Goal: Use online tool/utility: Utilize a website feature to perform a specific function

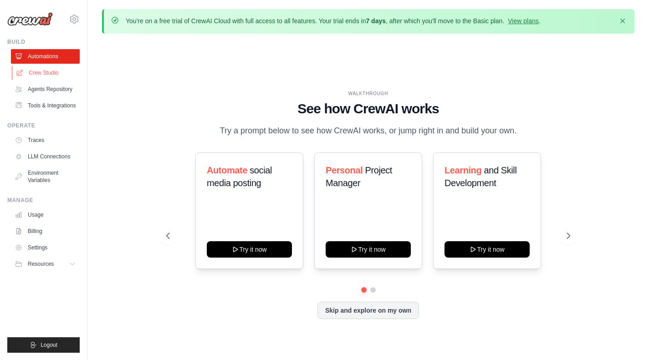
click at [60, 74] on link "Crew Studio" at bounding box center [46, 73] width 69 height 15
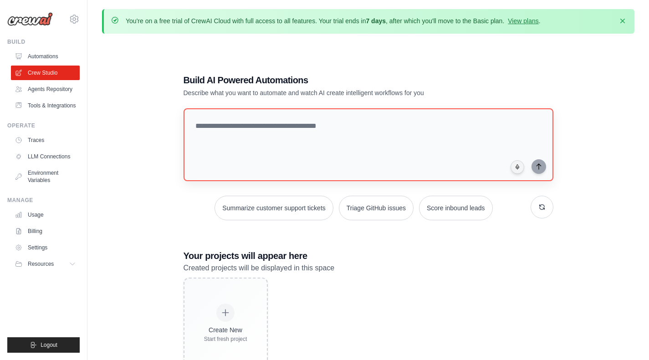
click at [296, 138] on textarea at bounding box center [369, 144] width 370 height 73
type textarea "*"
type textarea "**********"
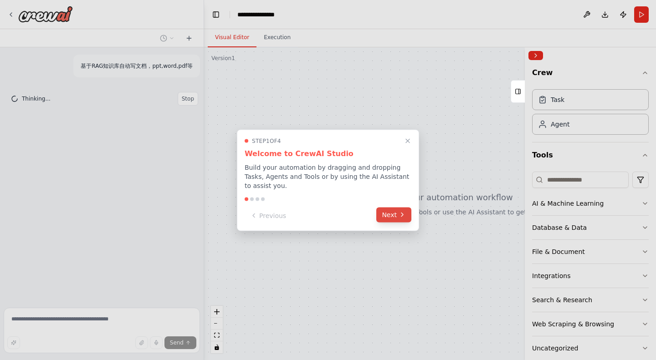
click at [391, 215] on button "Next" at bounding box center [393, 214] width 35 height 15
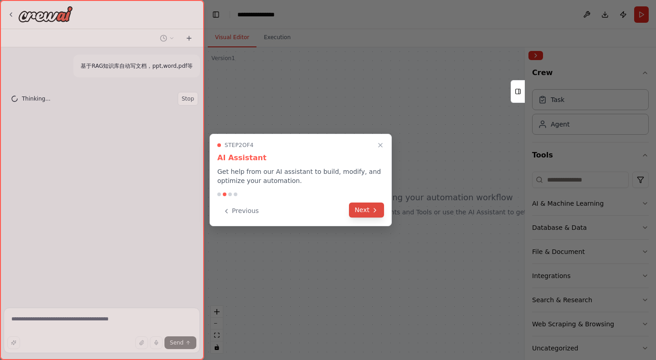
click at [376, 212] on icon at bounding box center [374, 210] width 7 height 7
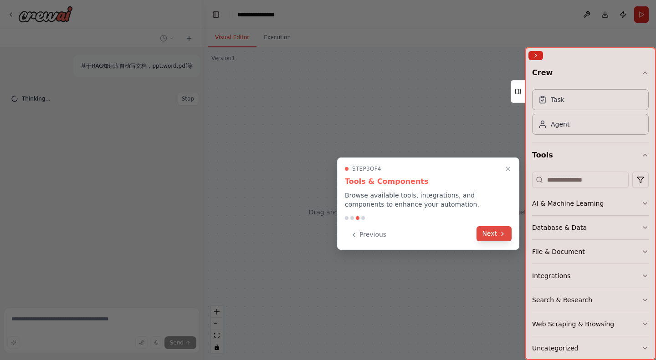
click at [495, 235] on button "Next" at bounding box center [493, 233] width 35 height 15
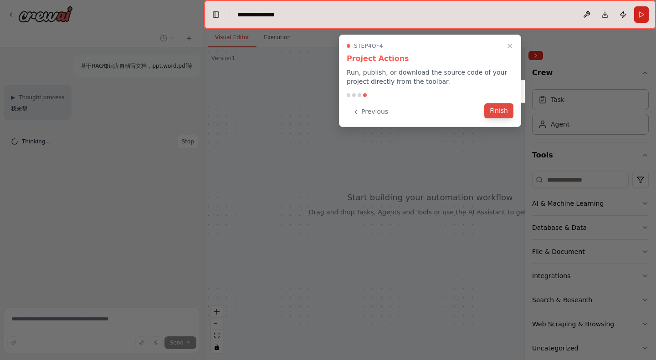
click at [499, 110] on button "Finish" at bounding box center [498, 110] width 29 height 15
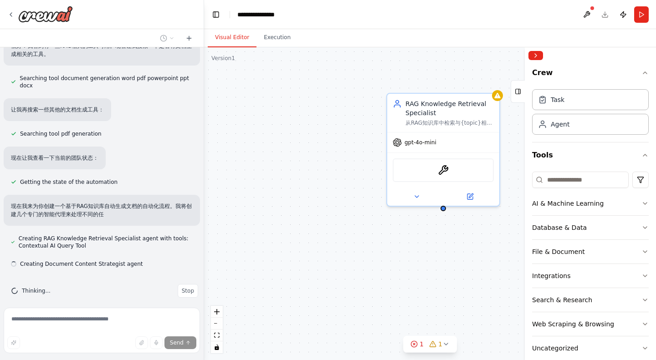
scroll to position [127, 0]
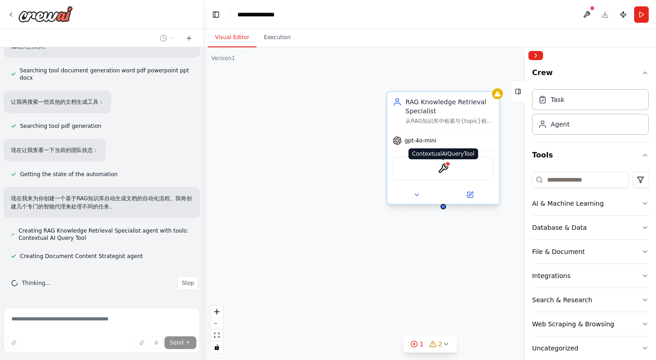
click at [442, 169] on img at bounding box center [443, 168] width 11 height 11
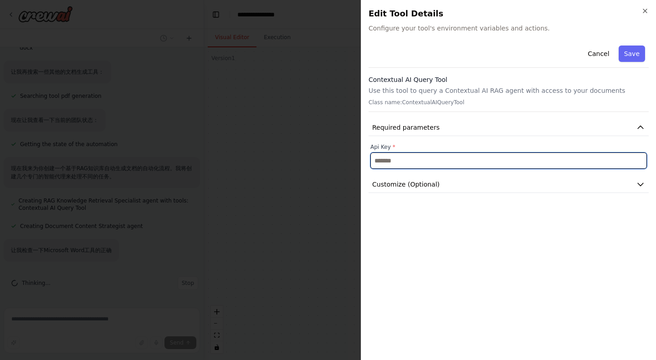
click at [457, 162] on input "text" at bounding box center [508, 161] width 276 height 16
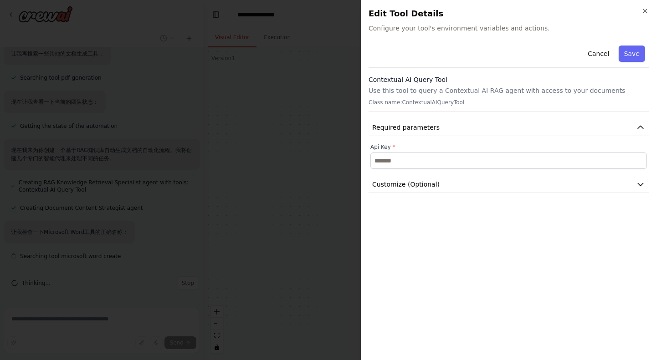
click at [461, 193] on div "Cancel Save Contextual AI Query Tool Use this tool to query a Contextual AI RAG…" at bounding box center [508, 197] width 280 height 311
click at [461, 188] on button "Customize (Optional)" at bounding box center [508, 184] width 280 height 17
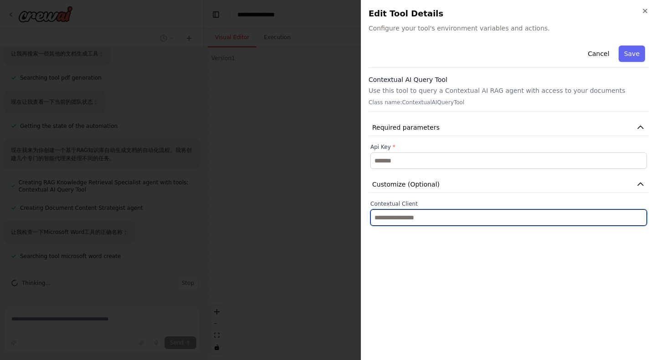
click at [453, 213] on input "text" at bounding box center [508, 217] width 276 height 16
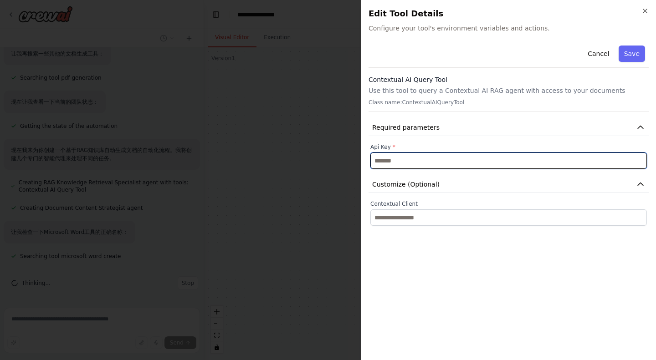
click at [442, 164] on input "text" at bounding box center [508, 161] width 276 height 16
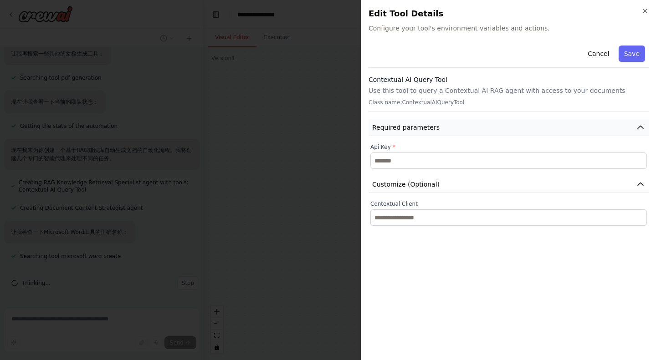
click at [453, 130] on button "Required parameters" at bounding box center [508, 127] width 280 height 17
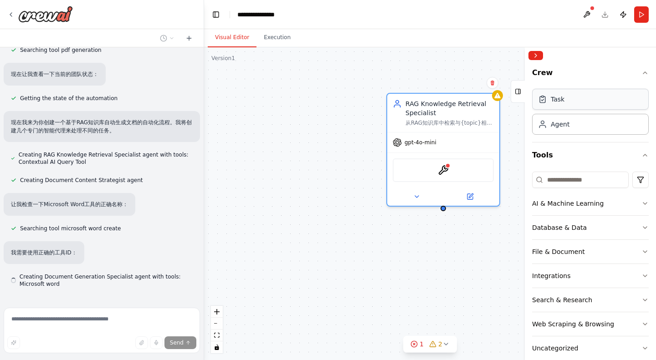
scroll to position [231, 0]
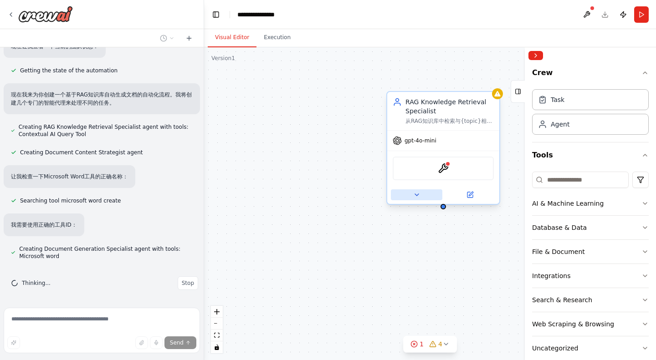
click at [419, 194] on icon at bounding box center [416, 194] width 7 height 7
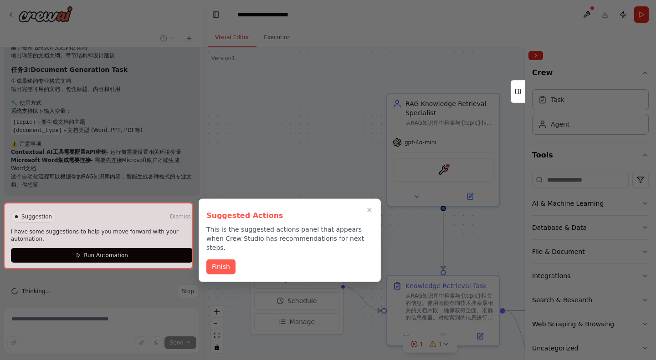
scroll to position [872, 0]
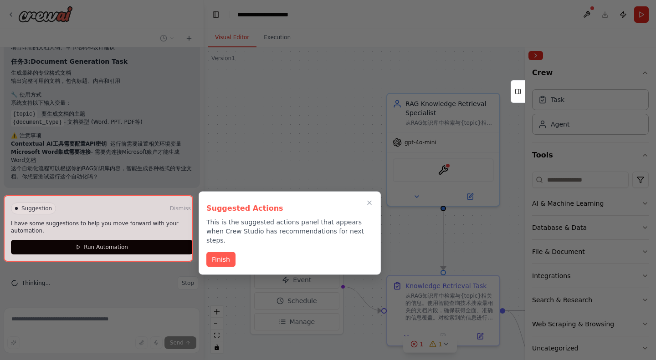
click at [160, 249] on div at bounding box center [98, 228] width 189 height 66
click at [95, 244] on div at bounding box center [98, 228] width 189 height 66
click at [225, 251] on button "Finish" at bounding box center [220, 258] width 29 height 15
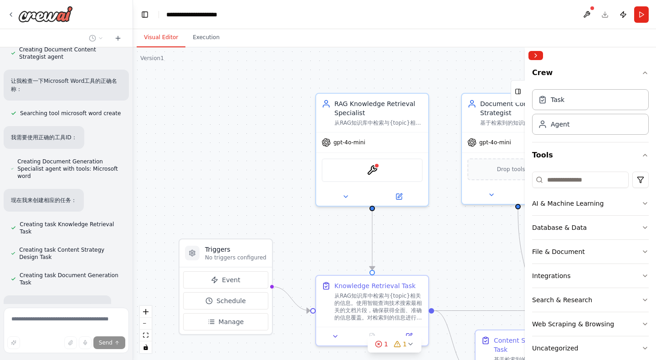
scroll to position [388, 0]
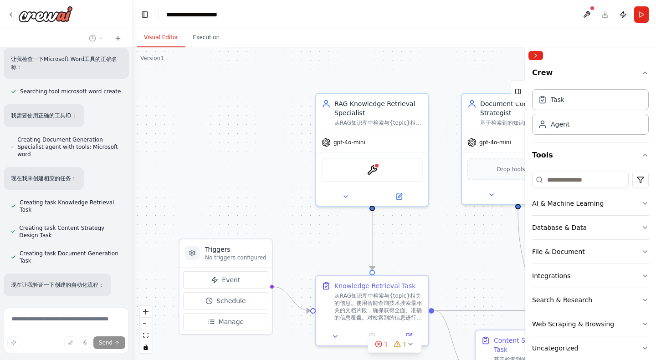
drag, startPoint x: 203, startPoint y: 175, endPoint x: 130, endPoint y: 163, distance: 73.8
click at [130, 163] on div "基于RAG知识库自动写文档，ppt,word,pdf等 ▶ Thought process 我来帮你创建一个基于RAG知识库自动生成文档的自动化流程。首先让我…" at bounding box center [328, 180] width 656 height 360
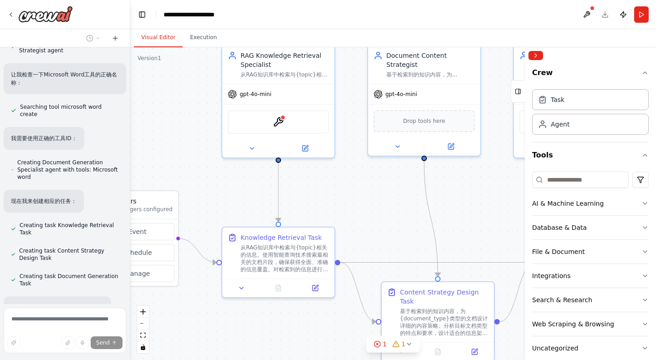
drag, startPoint x: 404, startPoint y: 245, endPoint x: 312, endPoint y: 196, distance: 103.1
click at [312, 196] on div ".deletable-edge-delete-btn { width: 20px; height: 20px; border: 0px solid #ffff…" at bounding box center [393, 203] width 526 height 313
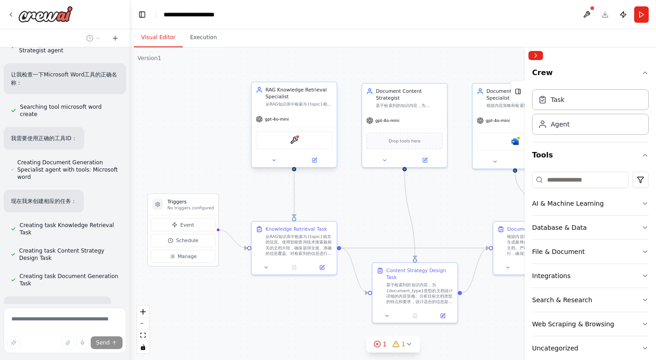
click at [285, 123] on div "gpt-4o-mini" at bounding box center [272, 119] width 33 height 7
click at [284, 121] on span "gpt-4o-mini" at bounding box center [277, 119] width 24 height 5
click at [295, 141] on img at bounding box center [294, 140] width 8 height 8
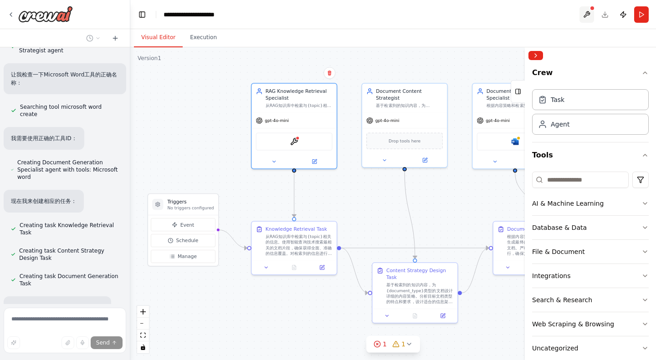
click at [590, 11] on button at bounding box center [586, 14] width 15 height 16
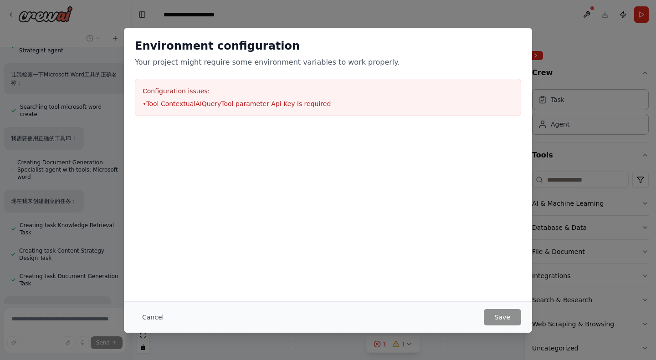
click at [191, 105] on li "• Tool ContextualAIQueryTool parameter Api Key is required" at bounding box center [328, 103] width 371 height 9
drag, startPoint x: 205, startPoint y: 103, endPoint x: 362, endPoint y: 107, distance: 156.7
click at [362, 107] on li "• Tool ContextualAIQueryTool parameter Api Key is required" at bounding box center [328, 103] width 371 height 9
click at [153, 310] on button "Cancel" at bounding box center [153, 317] width 36 height 16
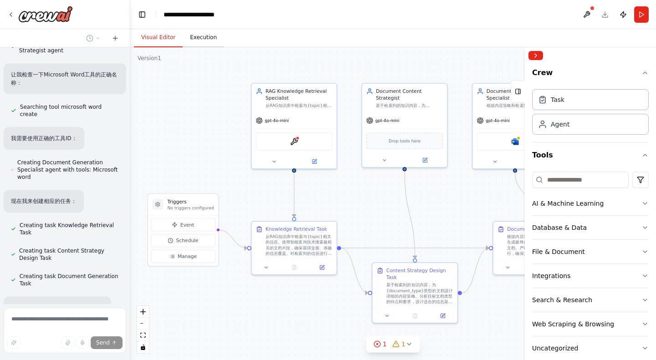
click at [210, 43] on button "Execution" at bounding box center [203, 37] width 41 height 19
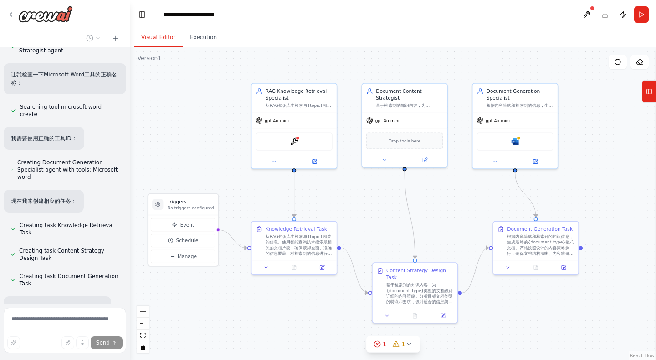
click at [158, 39] on button "Visual Editor" at bounding box center [158, 37] width 49 height 19
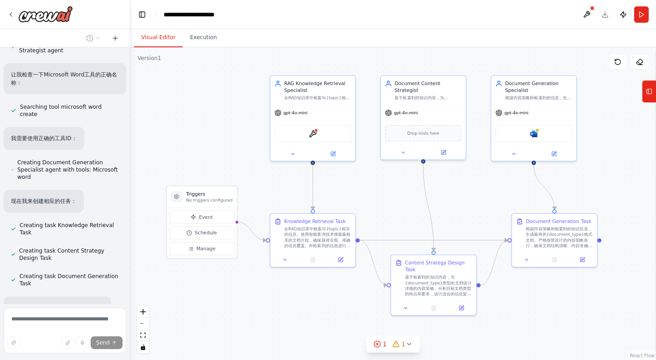
drag, startPoint x: 189, startPoint y: 117, endPoint x: 207, endPoint y: 109, distance: 20.2
click at [207, 109] on div ".deletable-edge-delete-btn { width: 20px; height: 20px; border: 0px solid #ffff…" at bounding box center [393, 203] width 526 height 313
click at [651, 92] on icon at bounding box center [649, 91] width 6 height 15
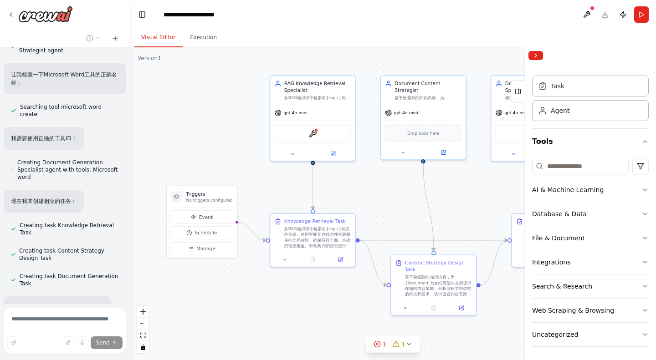
scroll to position [15, 0]
click at [627, 189] on button "AI & Machine Learning" at bounding box center [590, 189] width 117 height 24
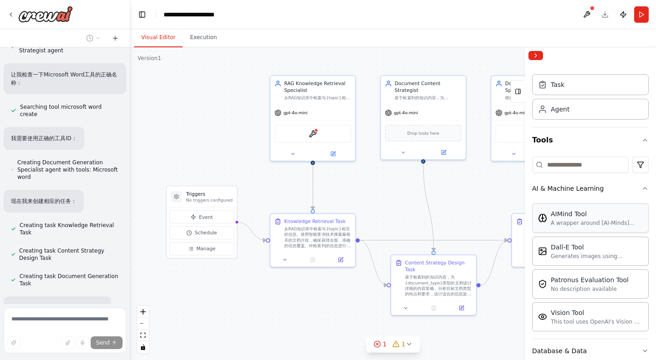
click at [585, 217] on div "AIMind Tool" at bounding box center [597, 213] width 92 height 9
click at [307, 140] on div "ContextualAIQueryTool" at bounding box center [313, 132] width 77 height 18
click at [313, 139] on div "ContextualAIQueryTool" at bounding box center [313, 132] width 77 height 18
click at [307, 133] on img at bounding box center [305, 132] width 8 height 8
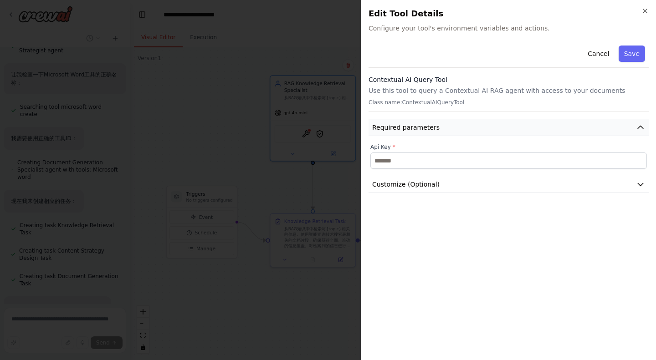
click at [429, 131] on span "Required parameters" at bounding box center [405, 127] width 67 height 9
click at [435, 106] on div "Contextual AI Query Tool Use this tool to query a Contextual AI RAG agent with …" at bounding box center [508, 93] width 280 height 37
click at [436, 100] on p "Class name: ContextualAIQueryTool" at bounding box center [508, 102] width 280 height 7
click at [643, 10] on icon "button" at bounding box center [644, 10] width 7 height 7
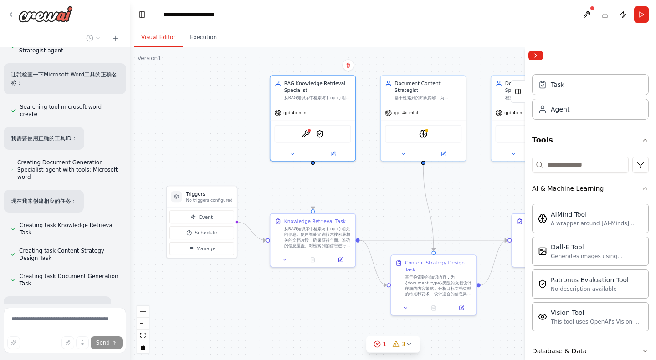
click at [502, 59] on div ".deletable-edge-delete-btn { width: 20px; height: 20px; border: 0px solid #ffff…" at bounding box center [393, 203] width 526 height 313
click at [547, 56] on div at bounding box center [590, 55] width 131 height 16
click at [537, 50] on div at bounding box center [590, 55] width 131 height 16
click at [588, 13] on button at bounding box center [586, 14] width 15 height 16
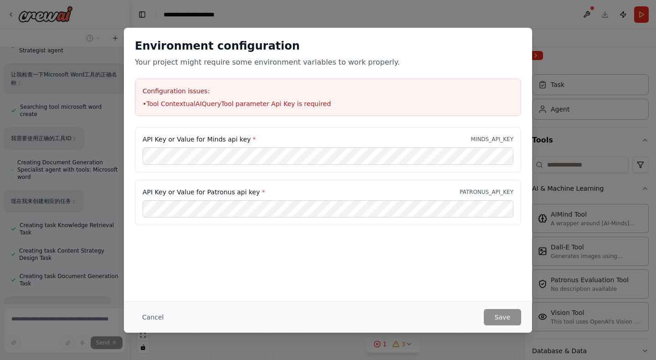
click at [247, 101] on li "• Tool ContextualAIQueryTool parameter Api Key is required" at bounding box center [328, 103] width 371 height 9
click at [142, 317] on button "Cancel" at bounding box center [153, 317] width 36 height 16
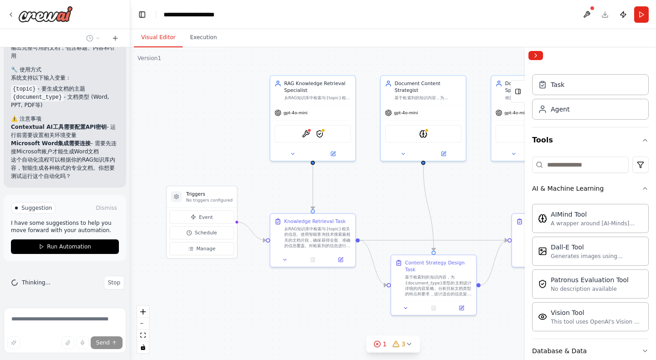
scroll to position [1112, 0]
click at [624, 13] on button "Publish" at bounding box center [623, 14] width 15 height 16
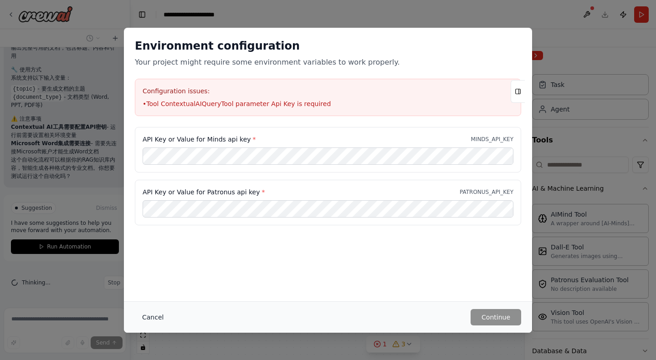
click at [153, 312] on button "Cancel" at bounding box center [153, 317] width 36 height 16
